Goal: Transaction & Acquisition: Purchase product/service

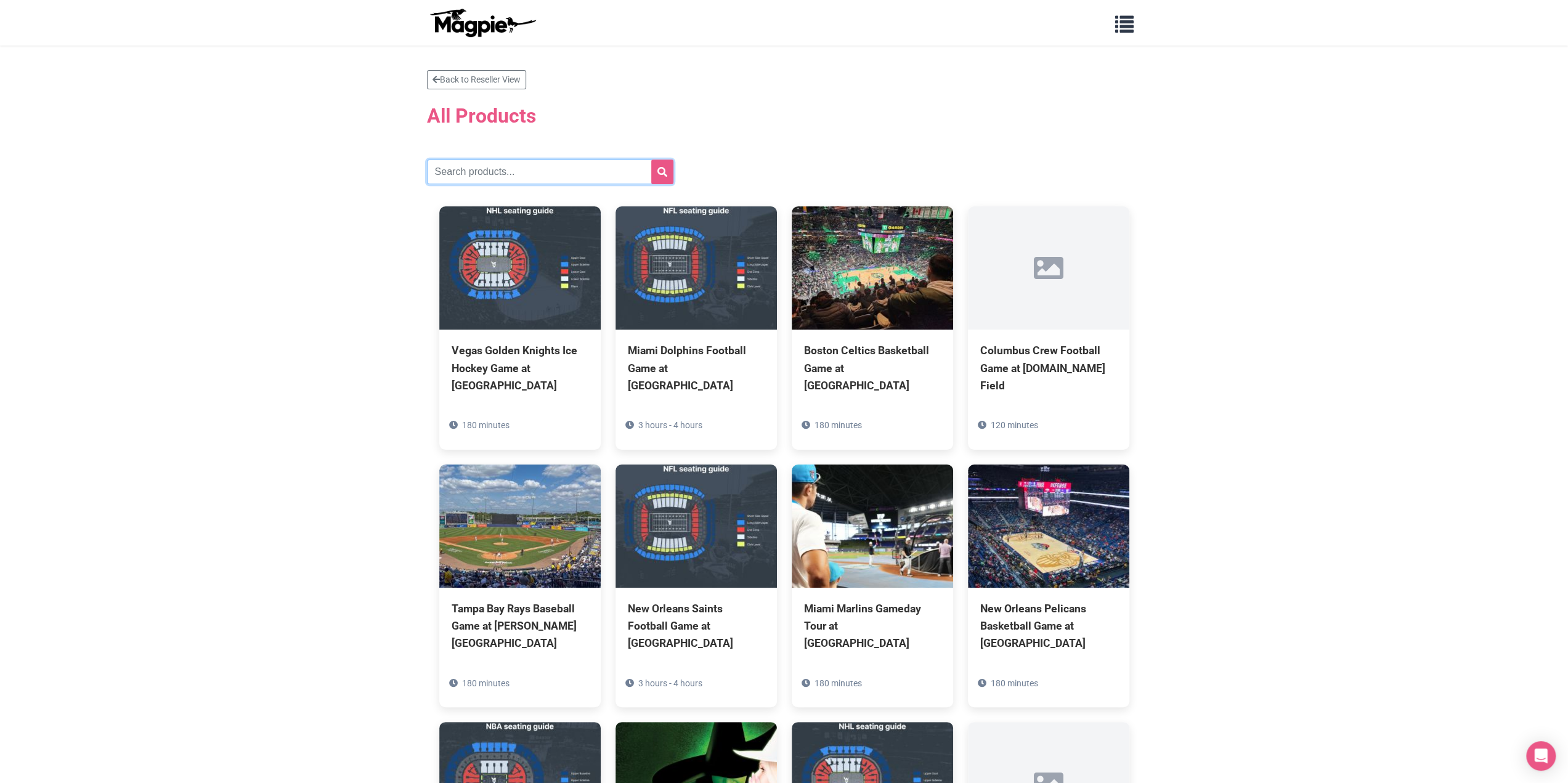
click at [550, 165] on input "text" at bounding box center [550, 172] width 246 height 25
paste input "[US_STATE] Commanders Football"
type input "[US_STATE] Commanders Football"
click at [651, 160] on button "submit" at bounding box center [662, 172] width 22 height 25
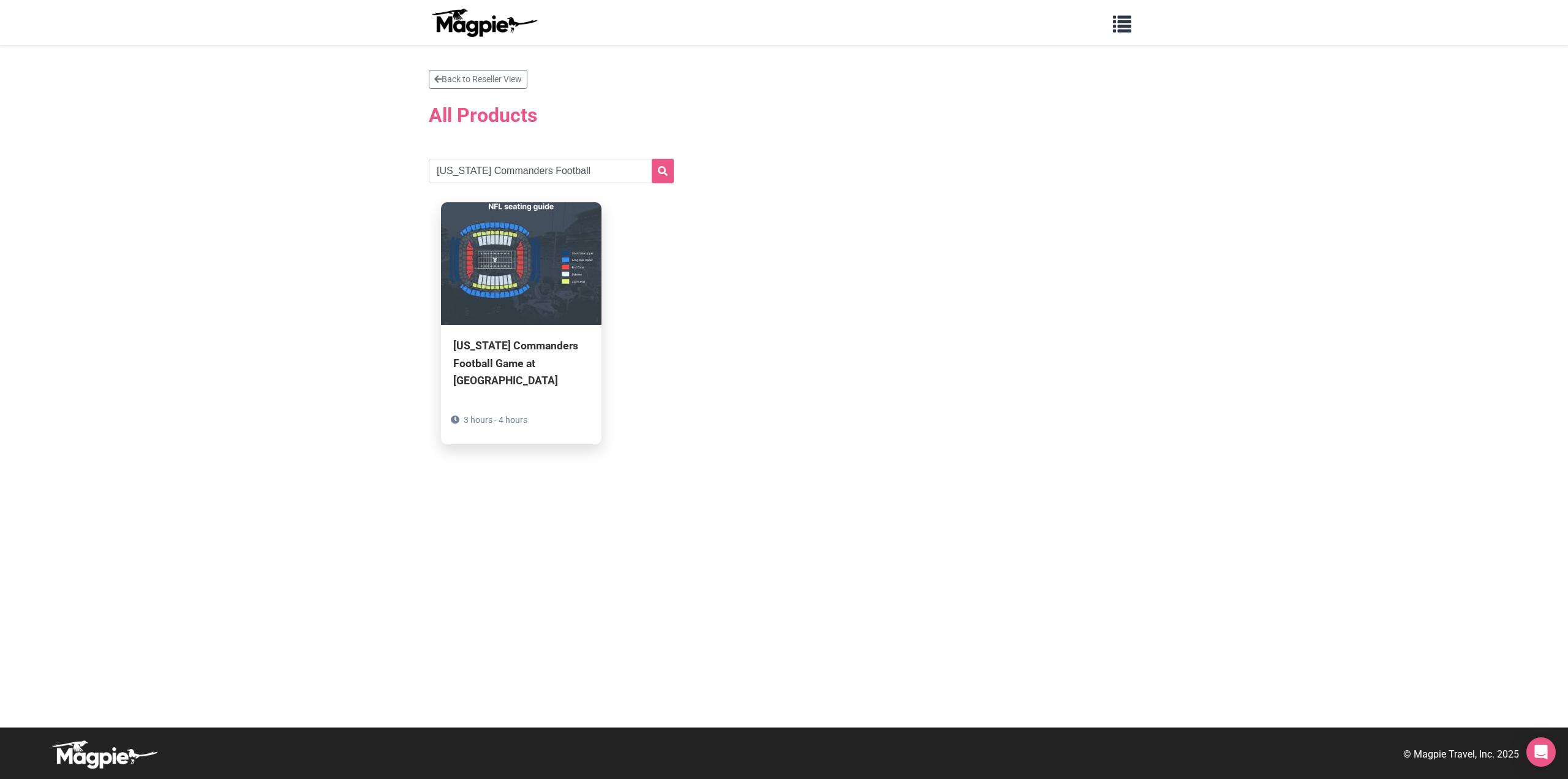
click at [532, 335] on div "[US_STATE] Commanders Football Game at [GEOGRAPHIC_DATA] 3 hours - 4 hours" at bounding box center [521, 384] width 160 height 119
